Goal: Transaction & Acquisition: Purchase product/service

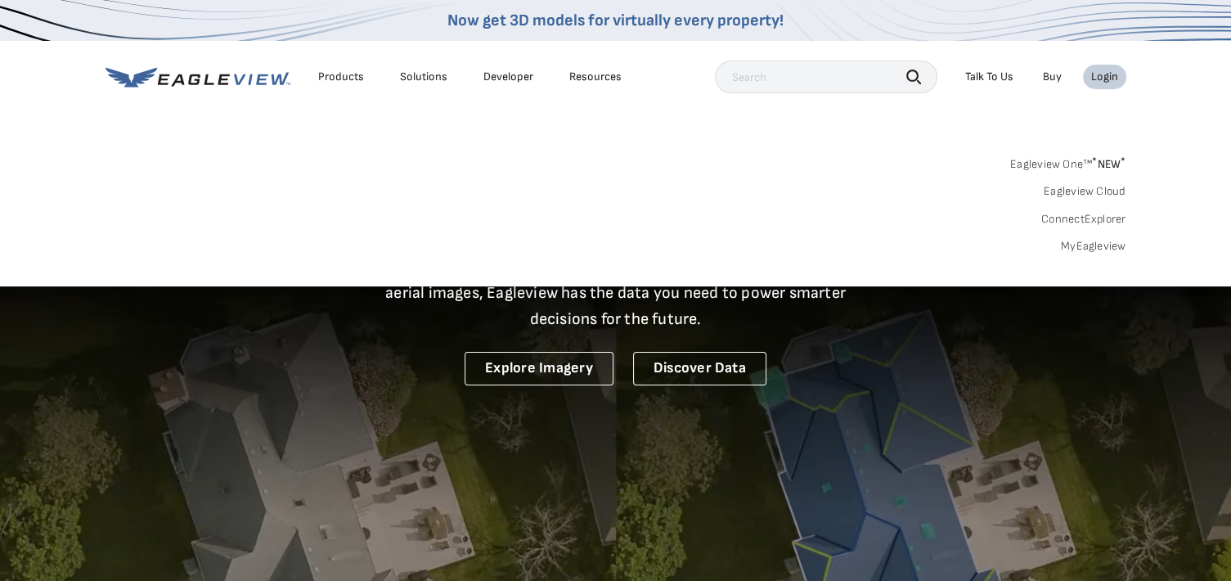
click at [1101, 249] on link "MyEagleview" at bounding box center [1093, 246] width 65 height 15
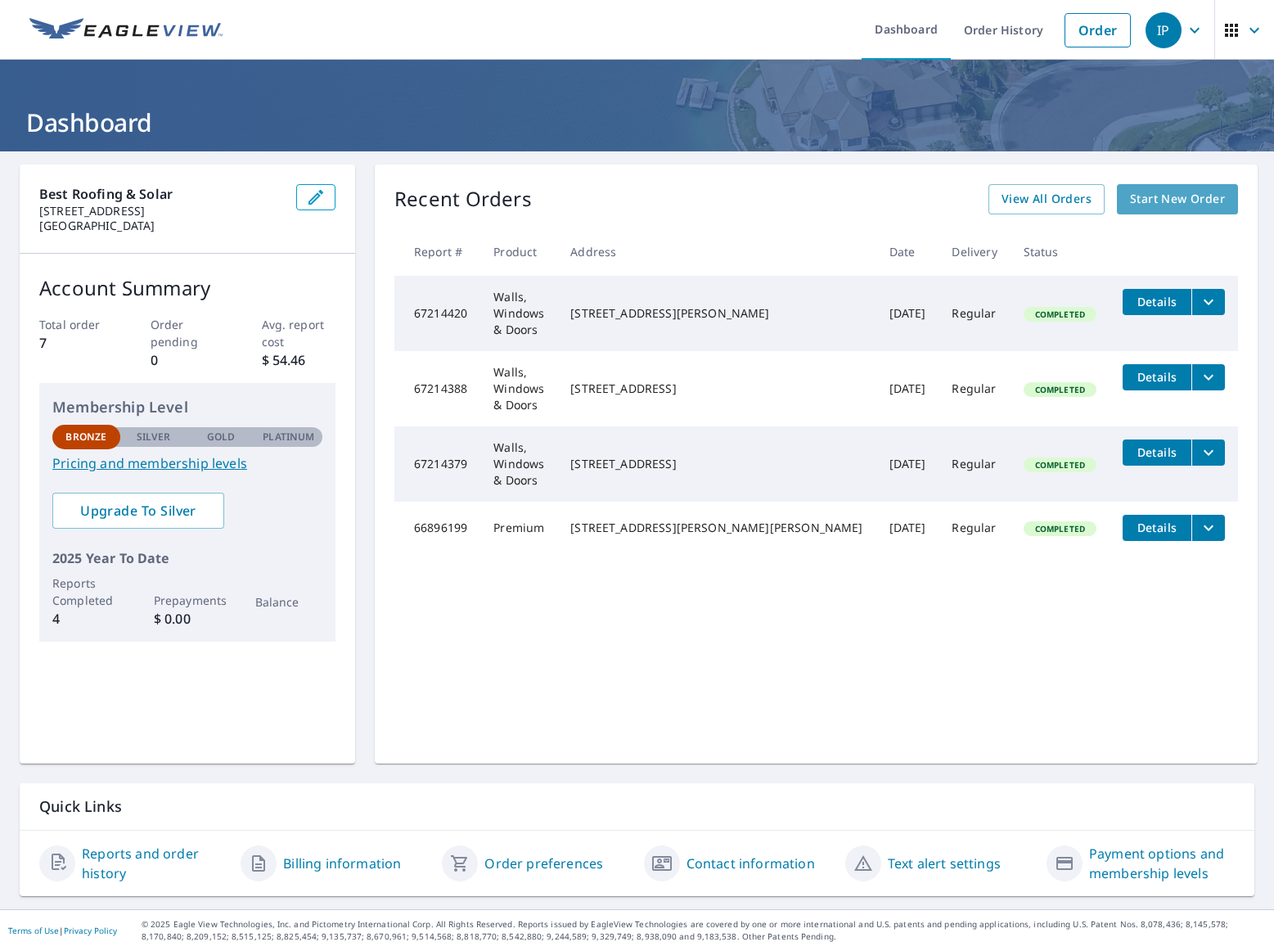
click at [1167, 204] on span "Start New Order" at bounding box center [1177, 199] width 95 height 20
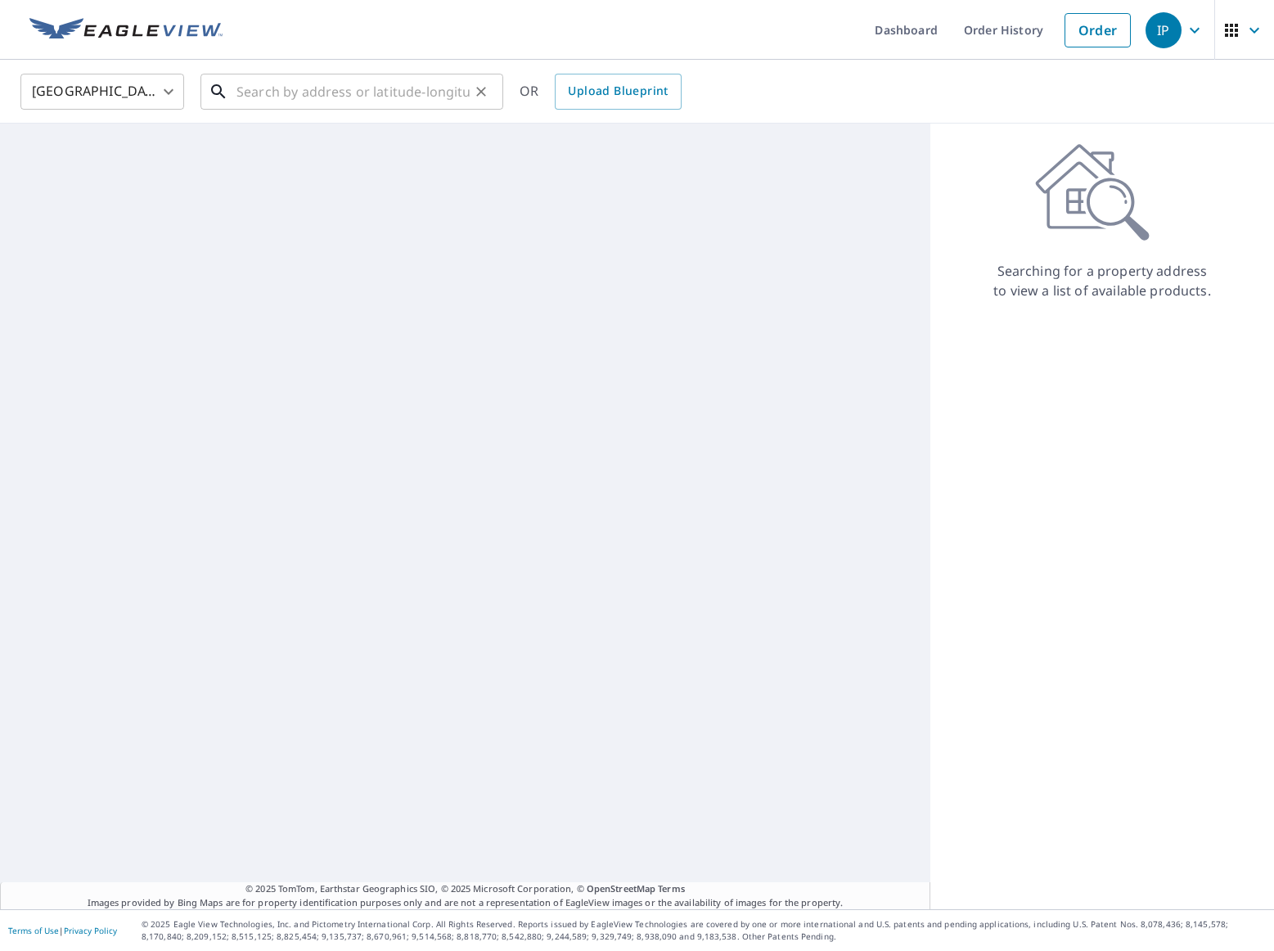
click at [317, 89] on input "text" at bounding box center [352, 92] width 233 height 46
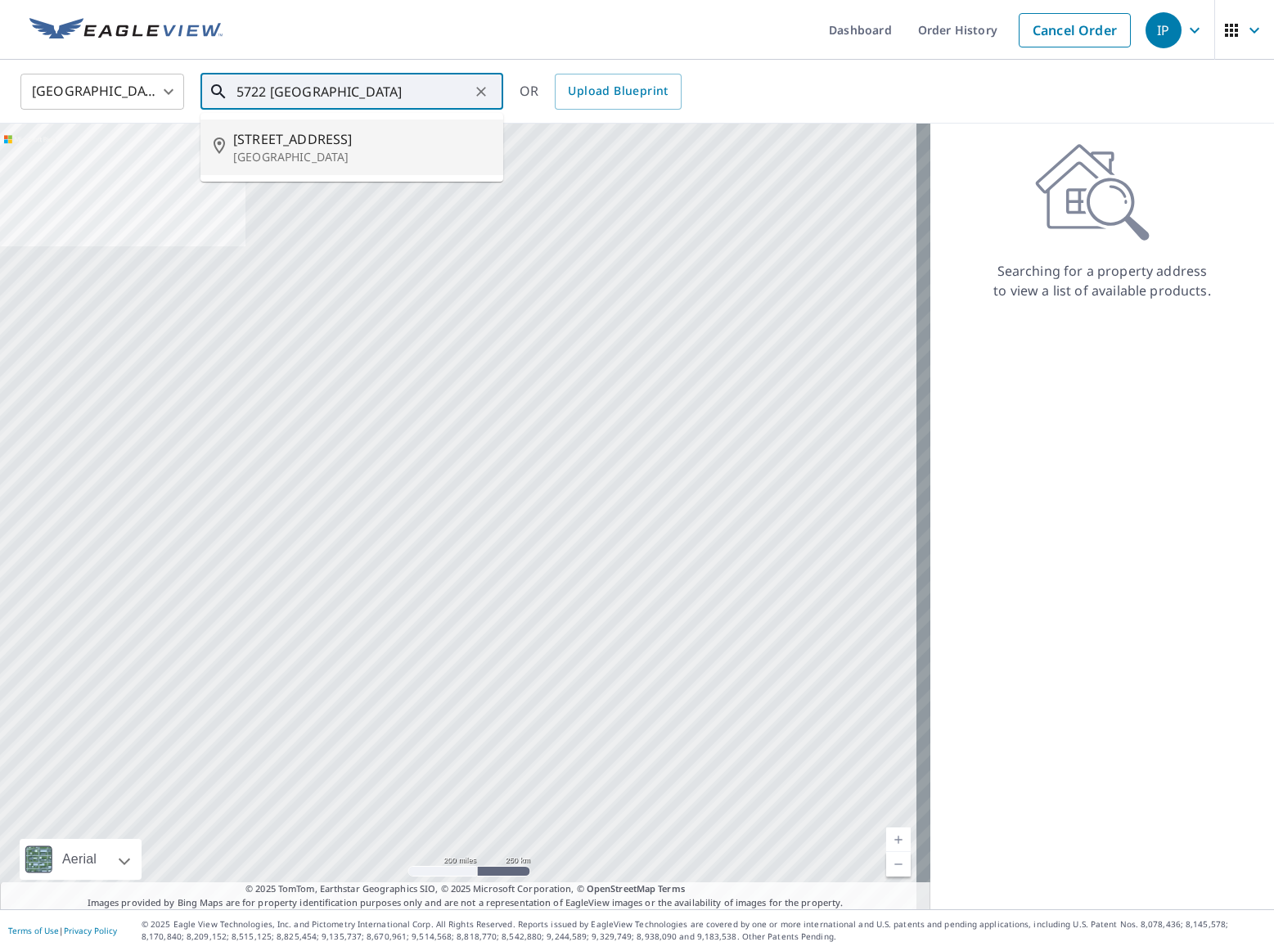
click at [288, 146] on span "[STREET_ADDRESS]" at bounding box center [361, 139] width 257 height 20
type input "[STREET_ADDRESS]"
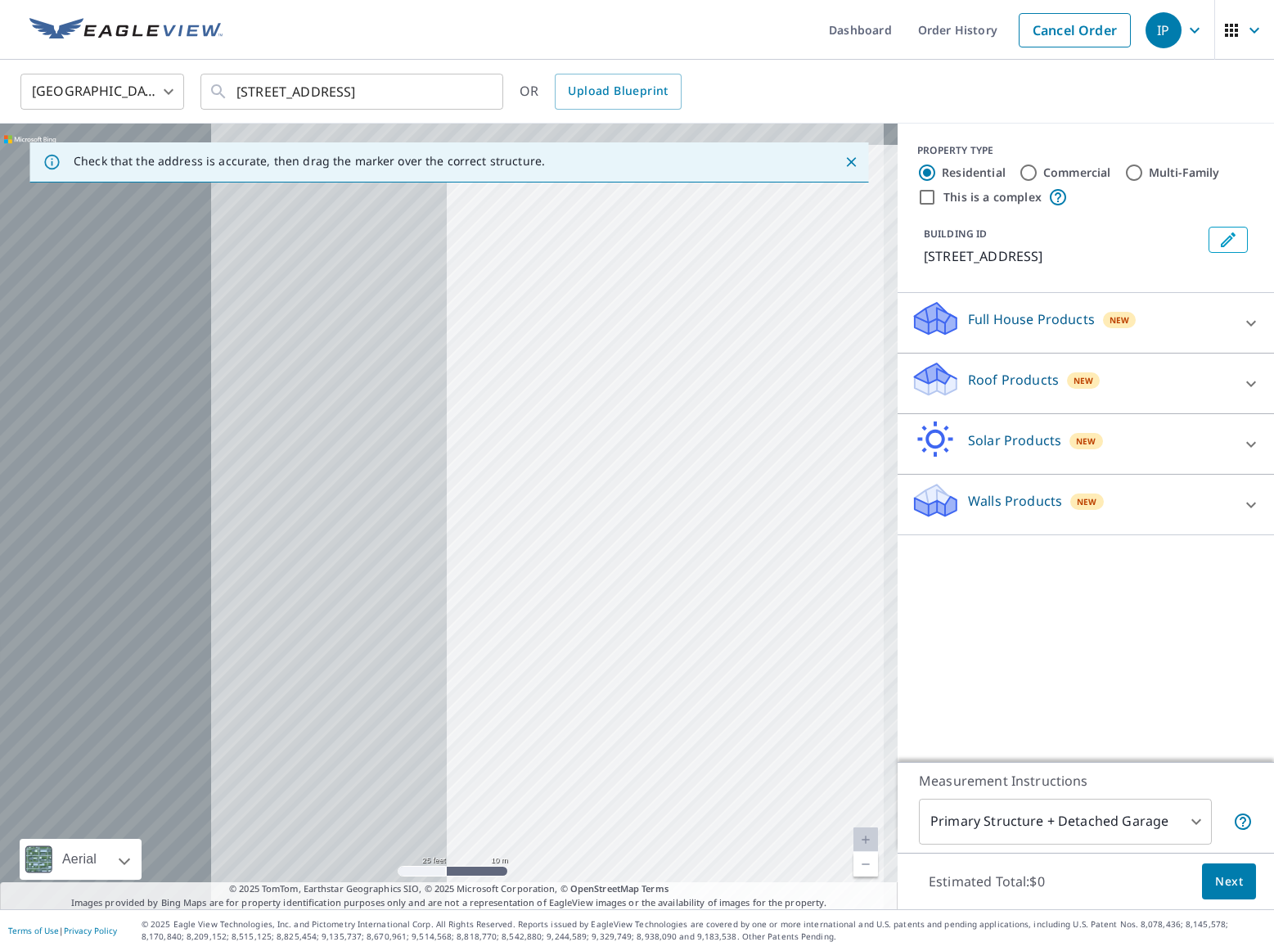
drag, startPoint x: 244, startPoint y: 509, endPoint x: 710, endPoint y: 531, distance: 466.9
click at [710, 531] on div "[STREET_ADDRESS]" at bounding box center [448, 516] width 897 height 785
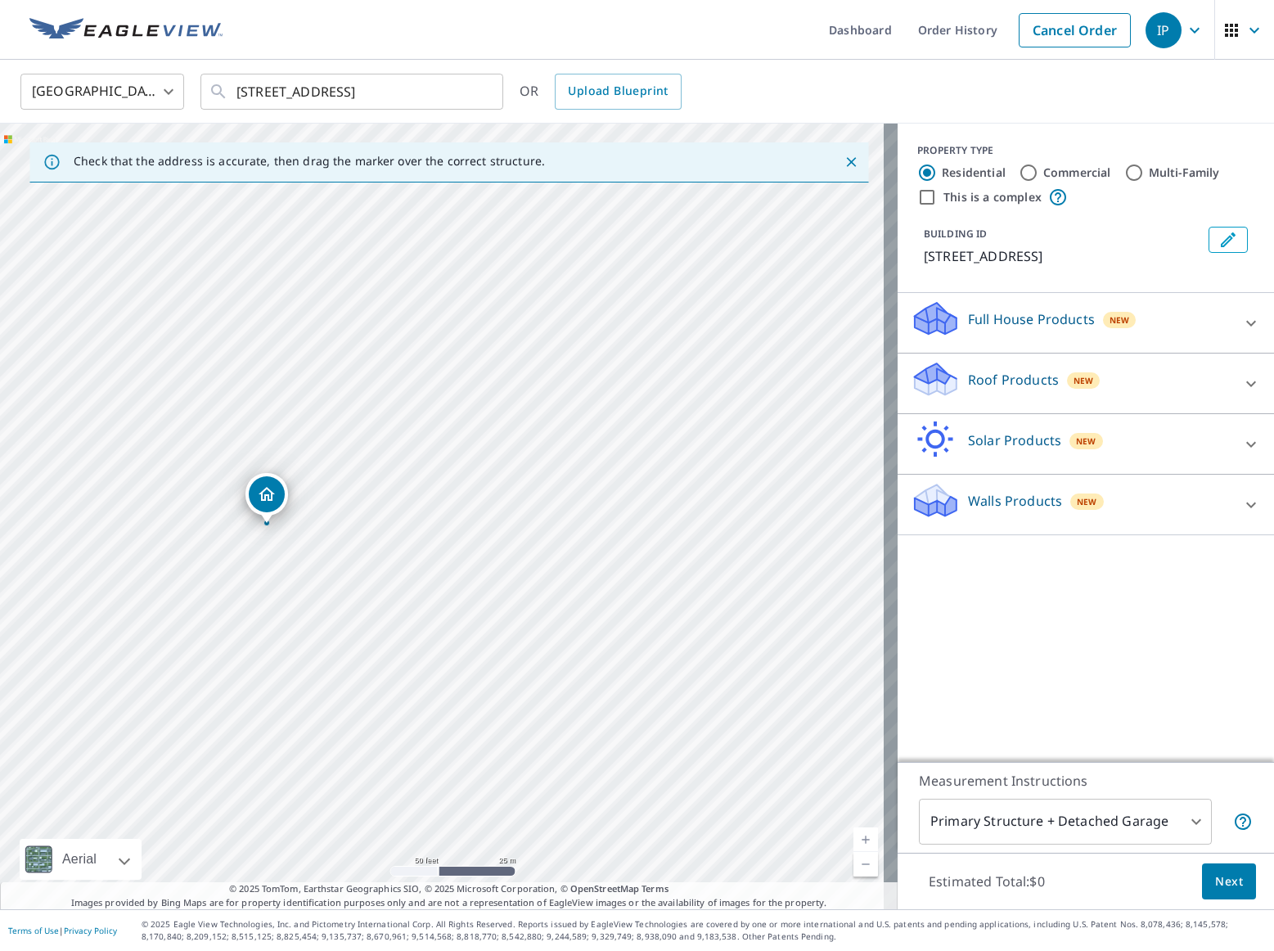
drag, startPoint x: 231, startPoint y: 530, endPoint x: 391, endPoint y: 500, distance: 163.2
click at [391, 500] on div "[STREET_ADDRESS]" at bounding box center [448, 516] width 897 height 785
click at [1246, 386] on icon at bounding box center [1251, 383] width 10 height 6
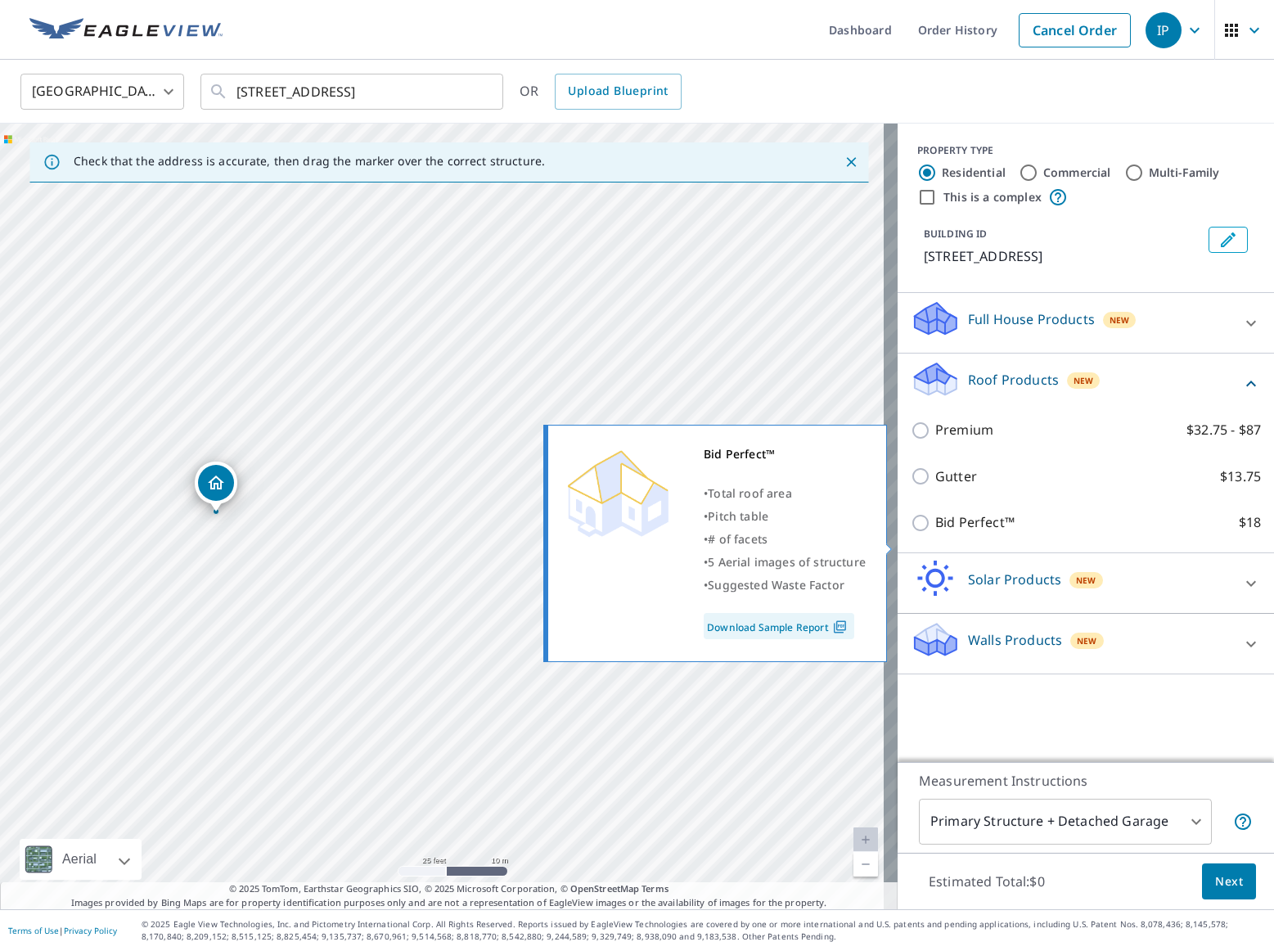
click at [911, 533] on input "Bid Perfect™ $18" at bounding box center [923, 523] width 25 height 20
checkbox input "true"
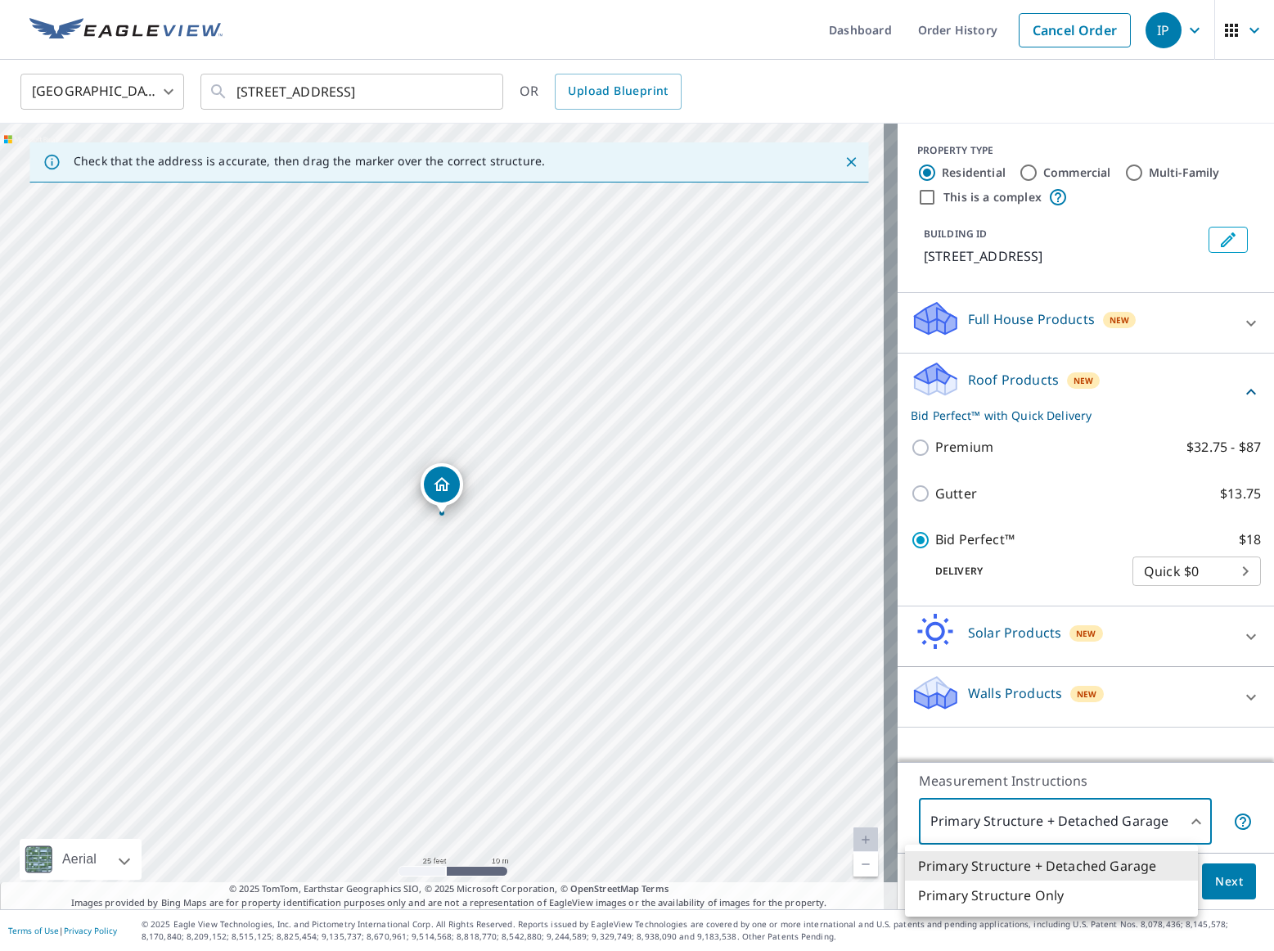
click at [1170, 817] on body "IP IP Dashboard Order History Cancel Order IP [GEOGRAPHIC_DATA] [GEOGRAPHIC_DAT…" at bounding box center [637, 475] width 1274 height 951
click at [1105, 898] on li "Primary Structure Only" at bounding box center [1051, 894] width 293 height 29
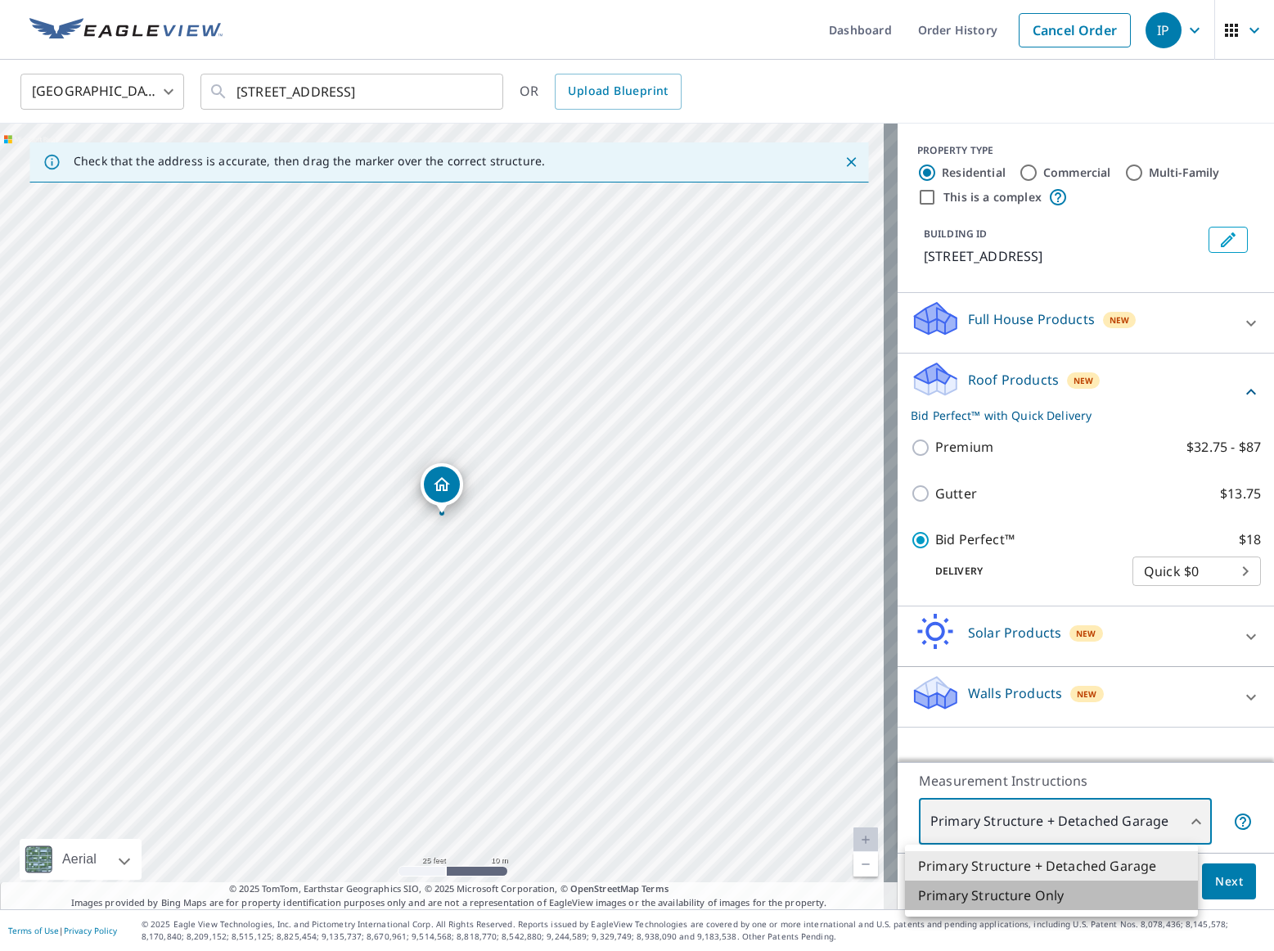
type input "2"
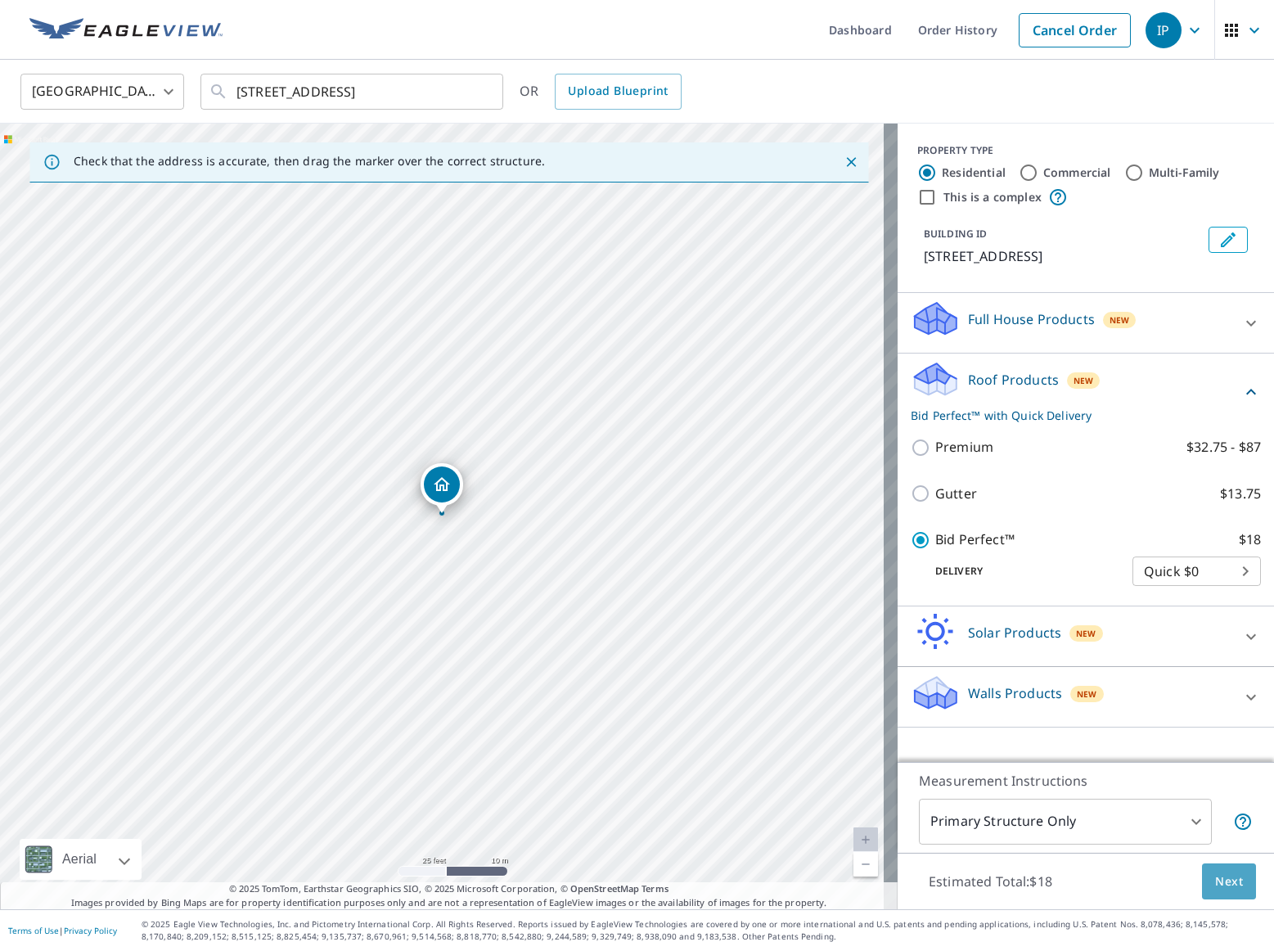
click at [1215, 878] on span "Next" at bounding box center [1229, 881] width 28 height 20
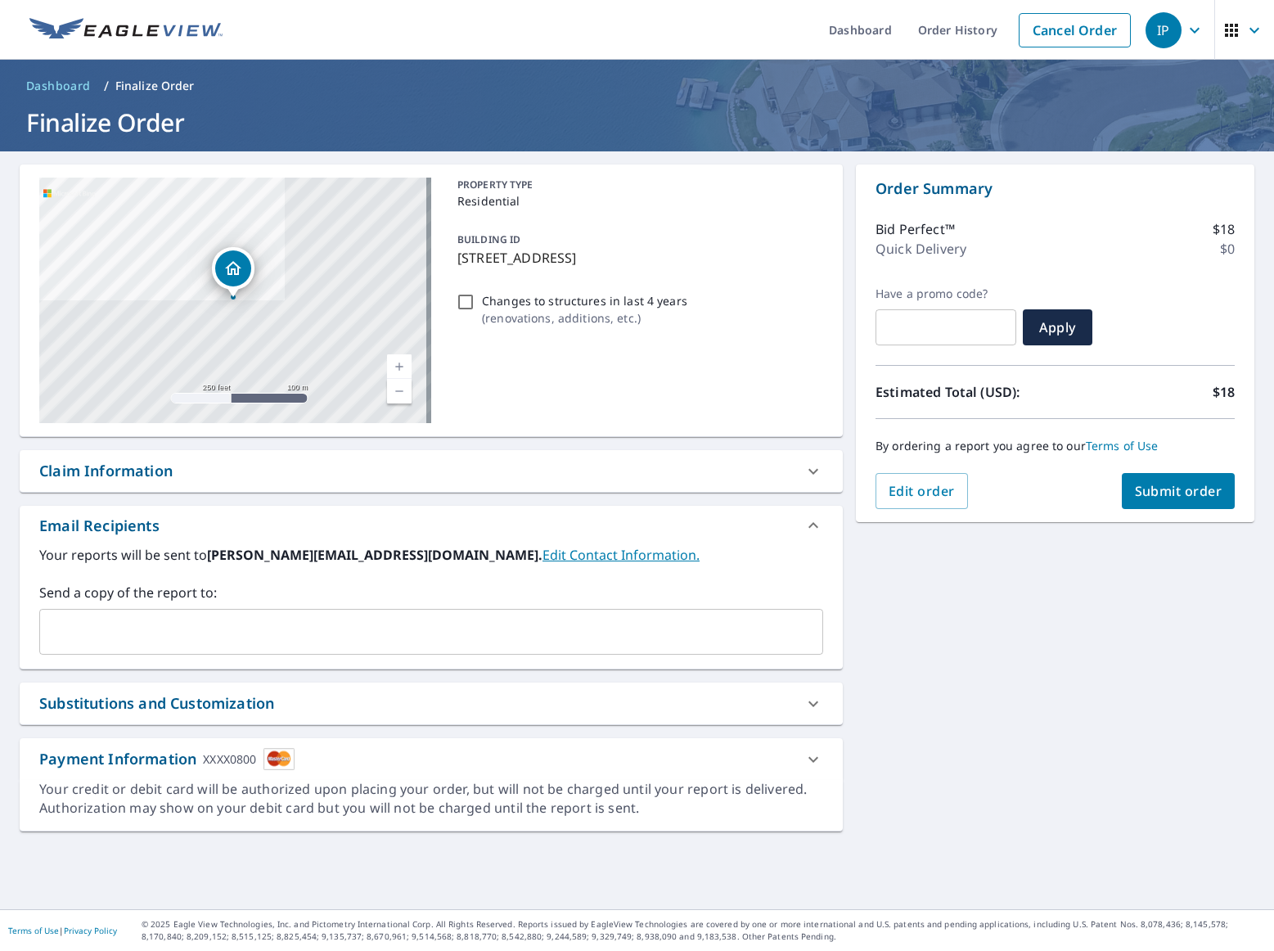
click at [235, 632] on input "text" at bounding box center [419, 631] width 744 height 31
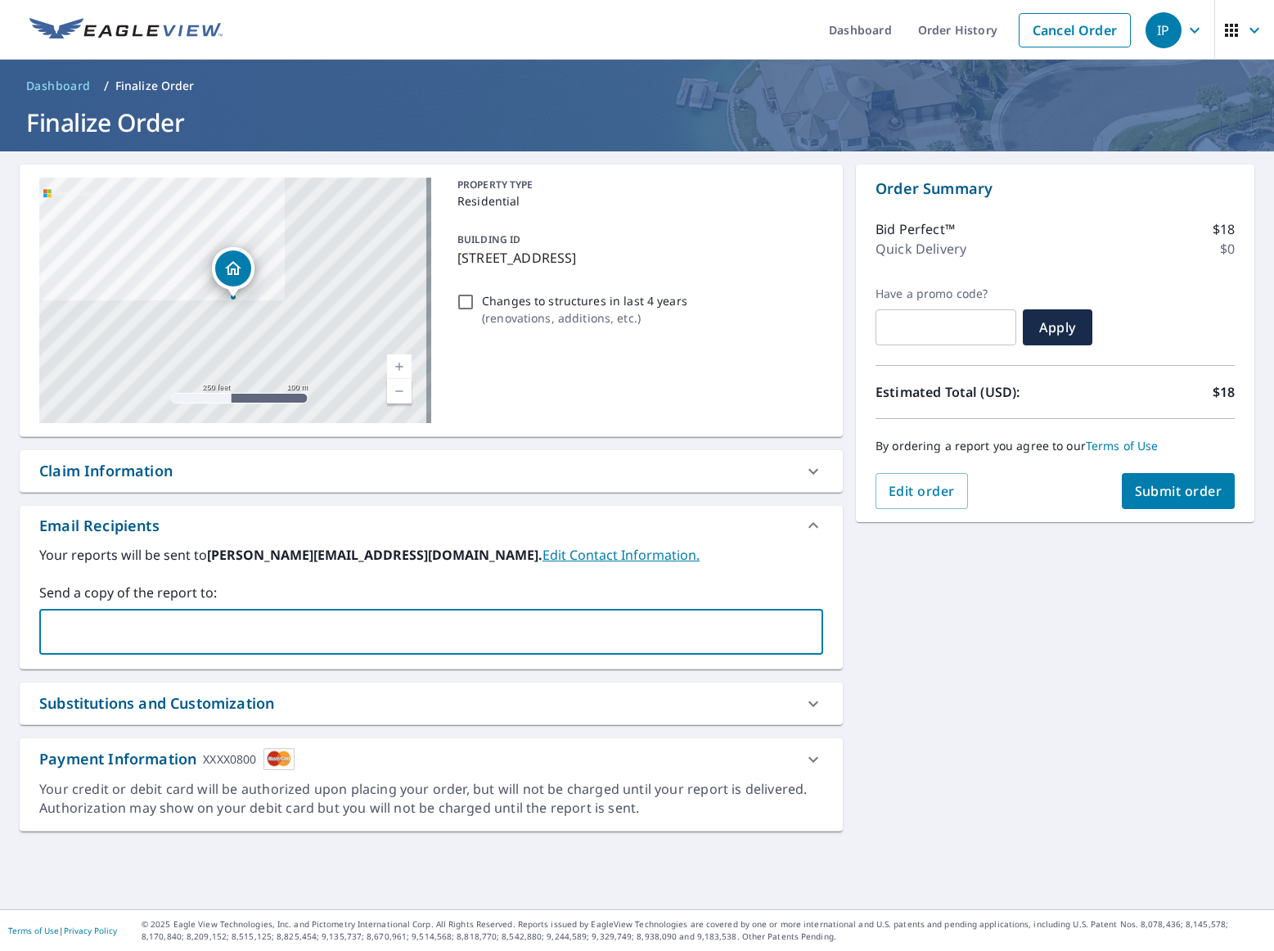
click at [236, 636] on input "text" at bounding box center [419, 631] width 744 height 31
type input "[PERSON_NAME]"
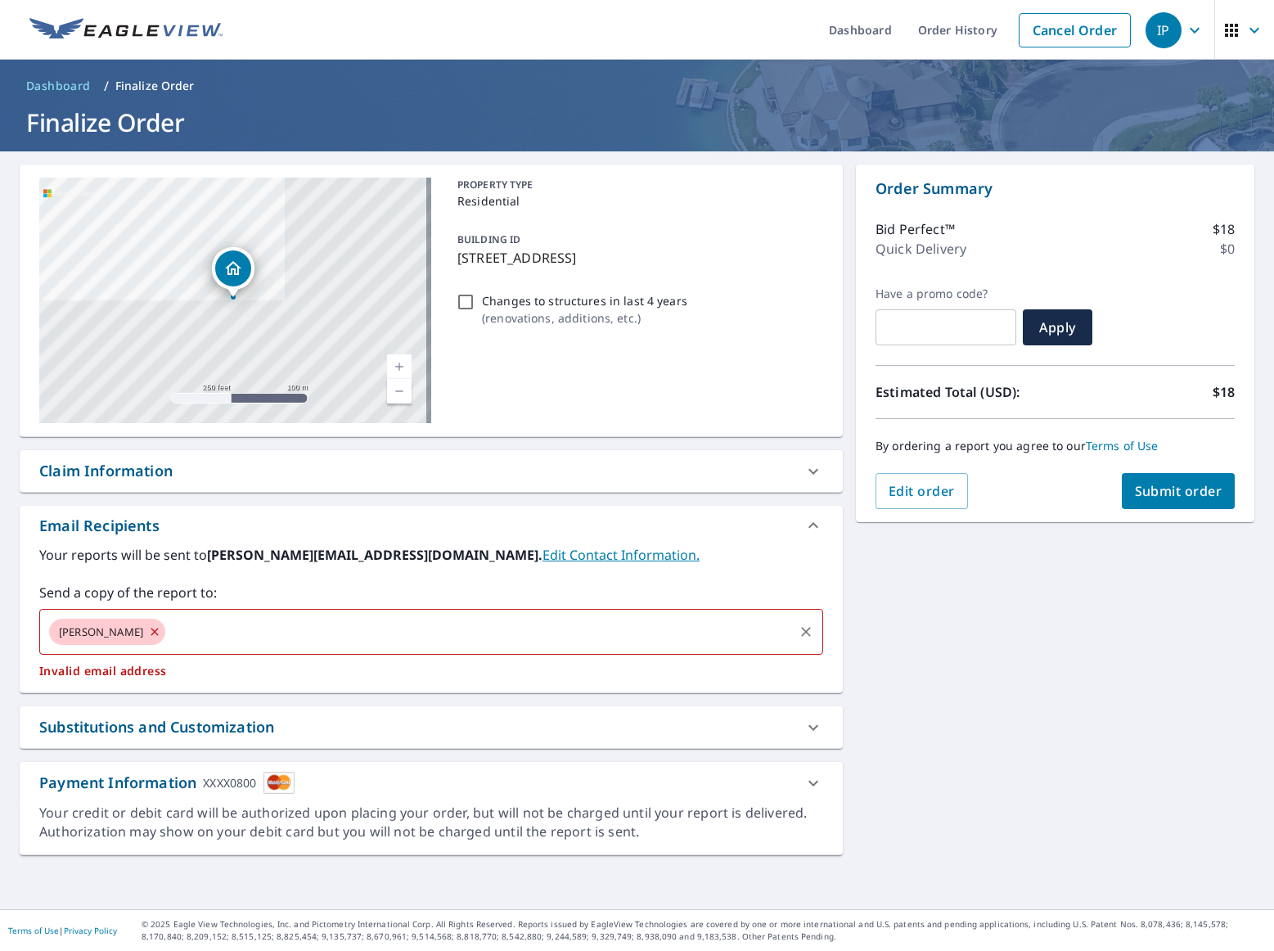
click at [148, 630] on icon at bounding box center [154, 632] width 13 height 18
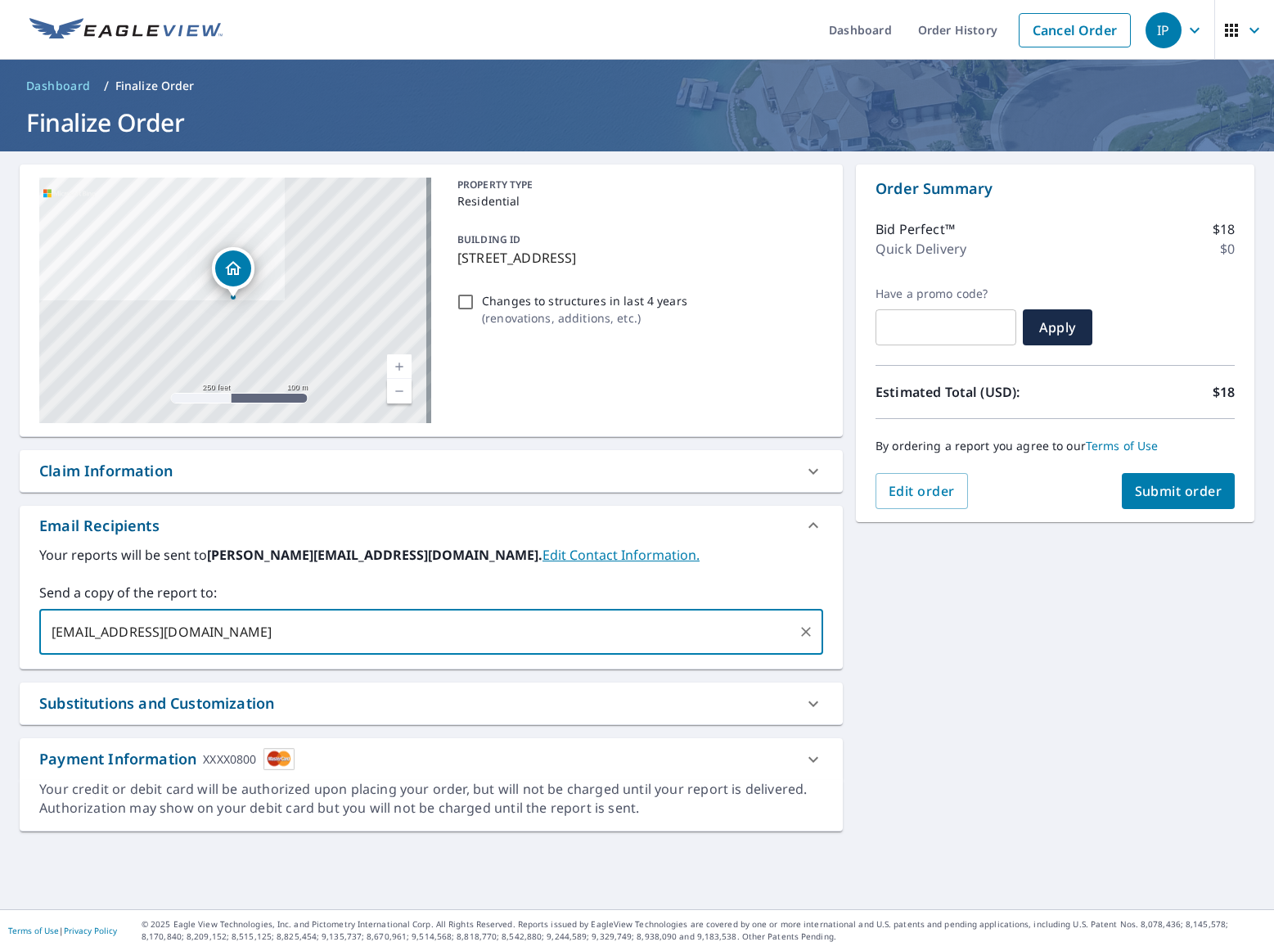
type input "[EMAIL_ADDRESS][DOMAIN_NAME]"
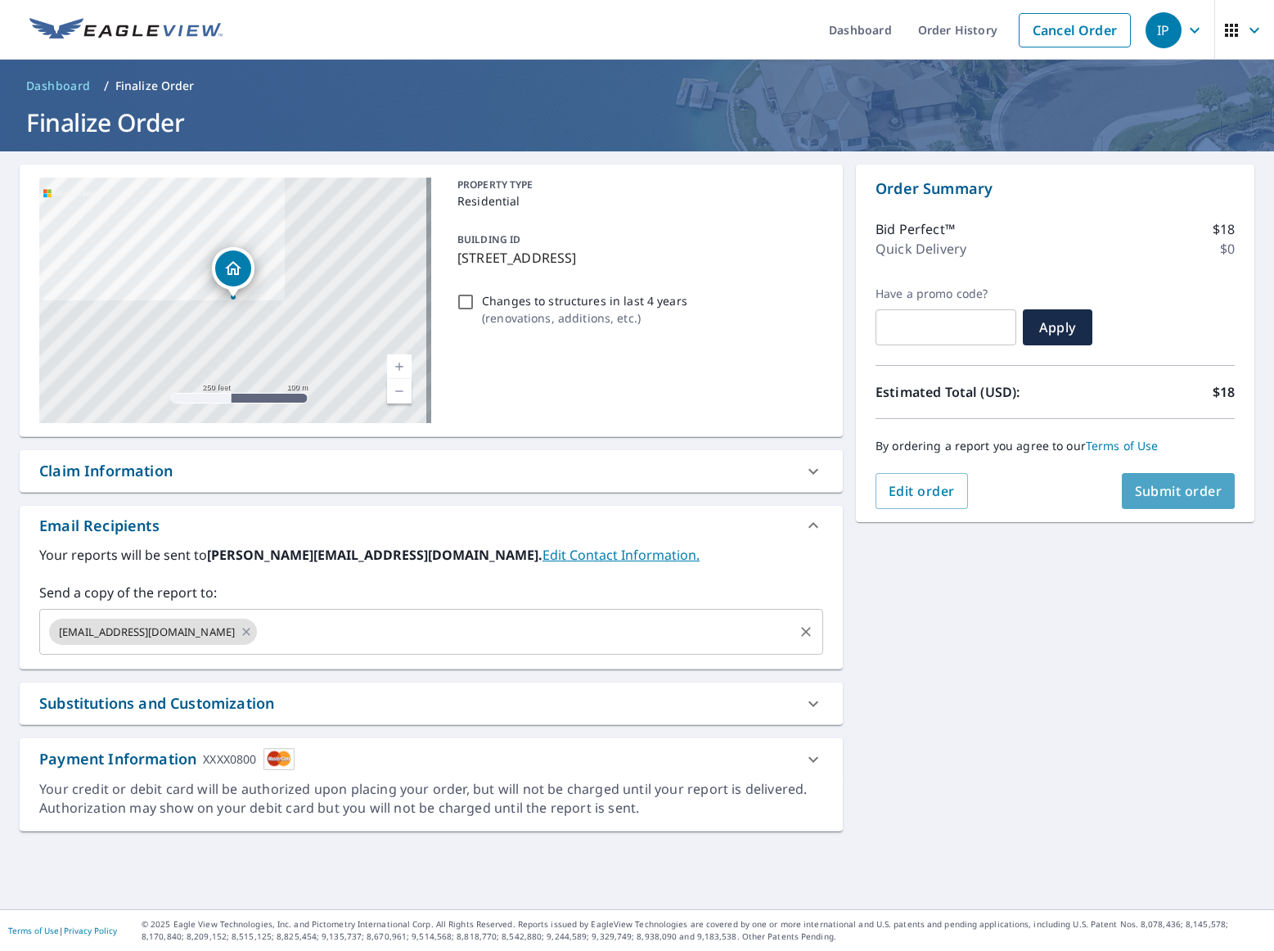
click at [1160, 492] on span "Submit order" at bounding box center [1179, 491] width 88 height 18
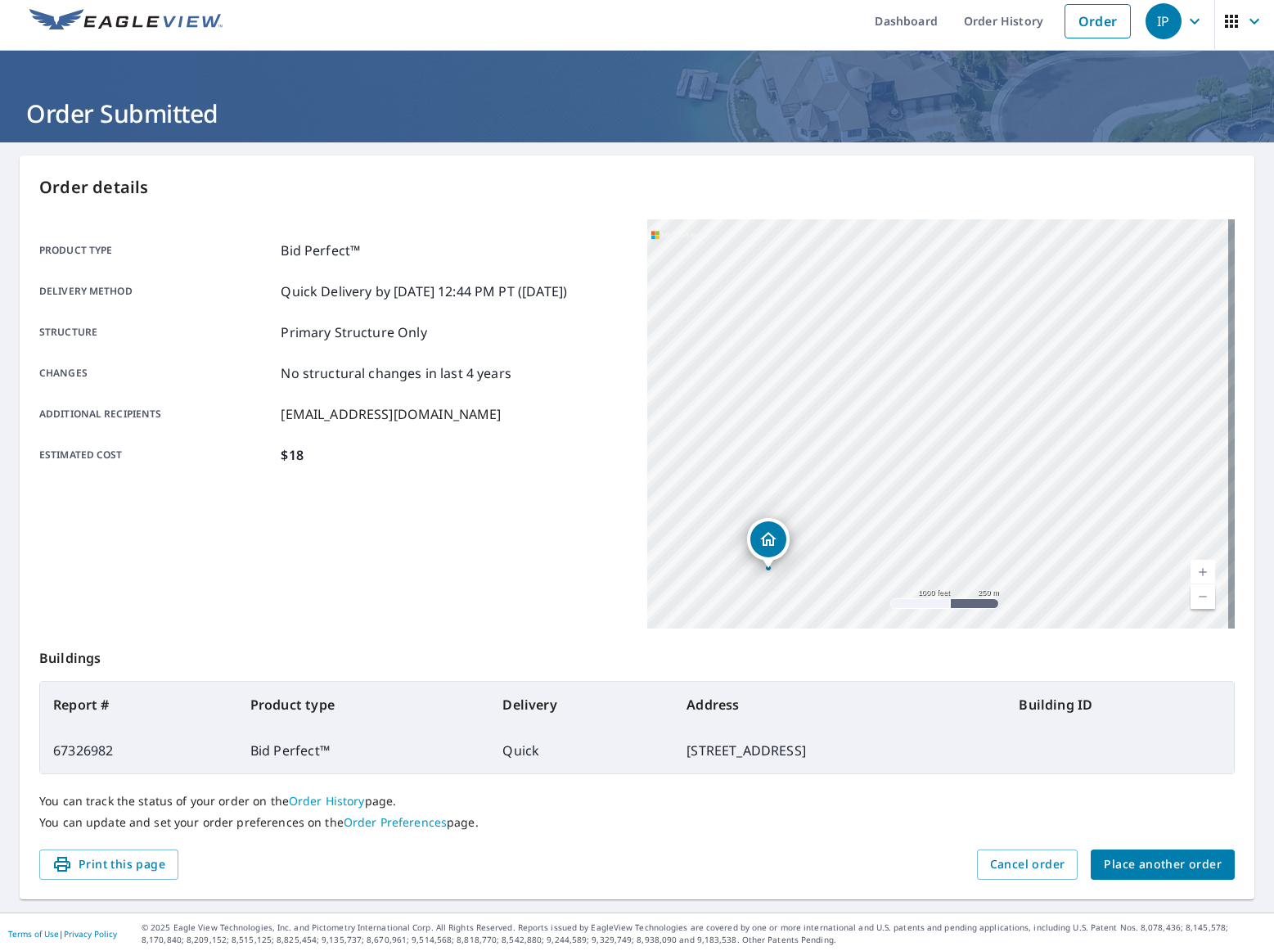
scroll to position [12, 0]
